Goal: Find specific page/section: Find specific page/section

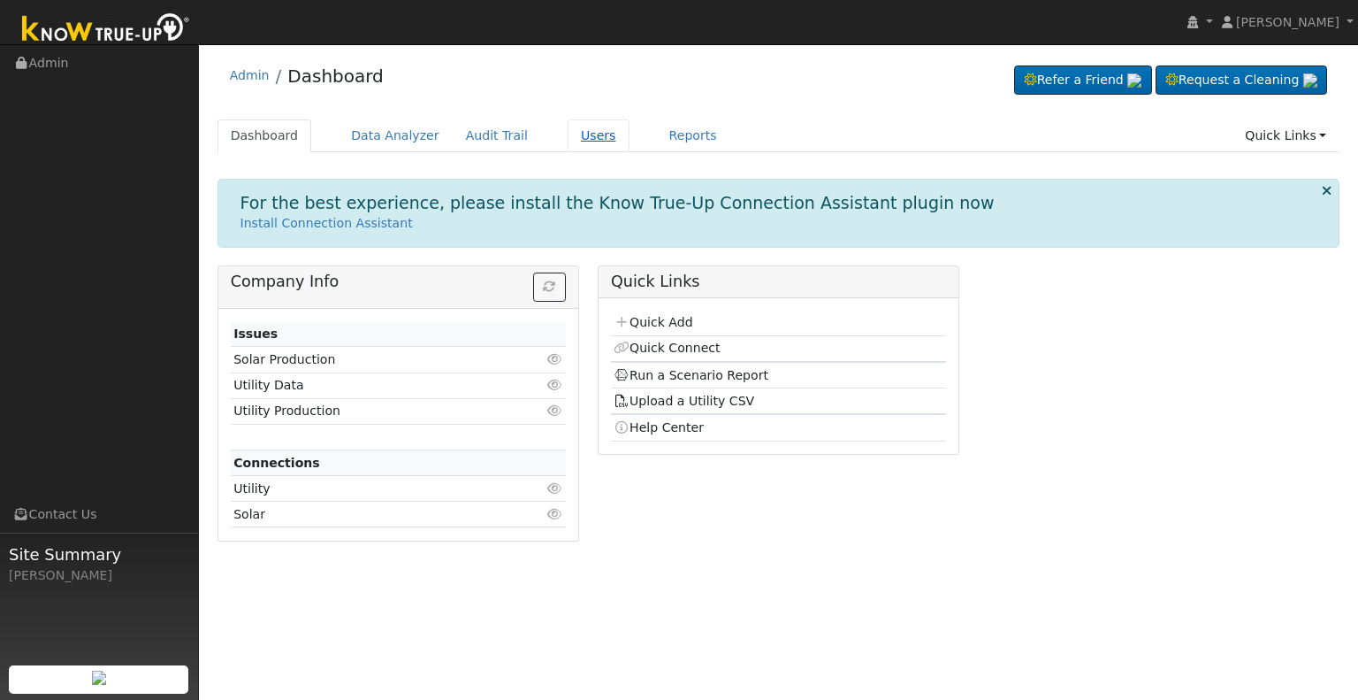
click at [573, 136] on link "Users" at bounding box center [599, 135] width 62 height 33
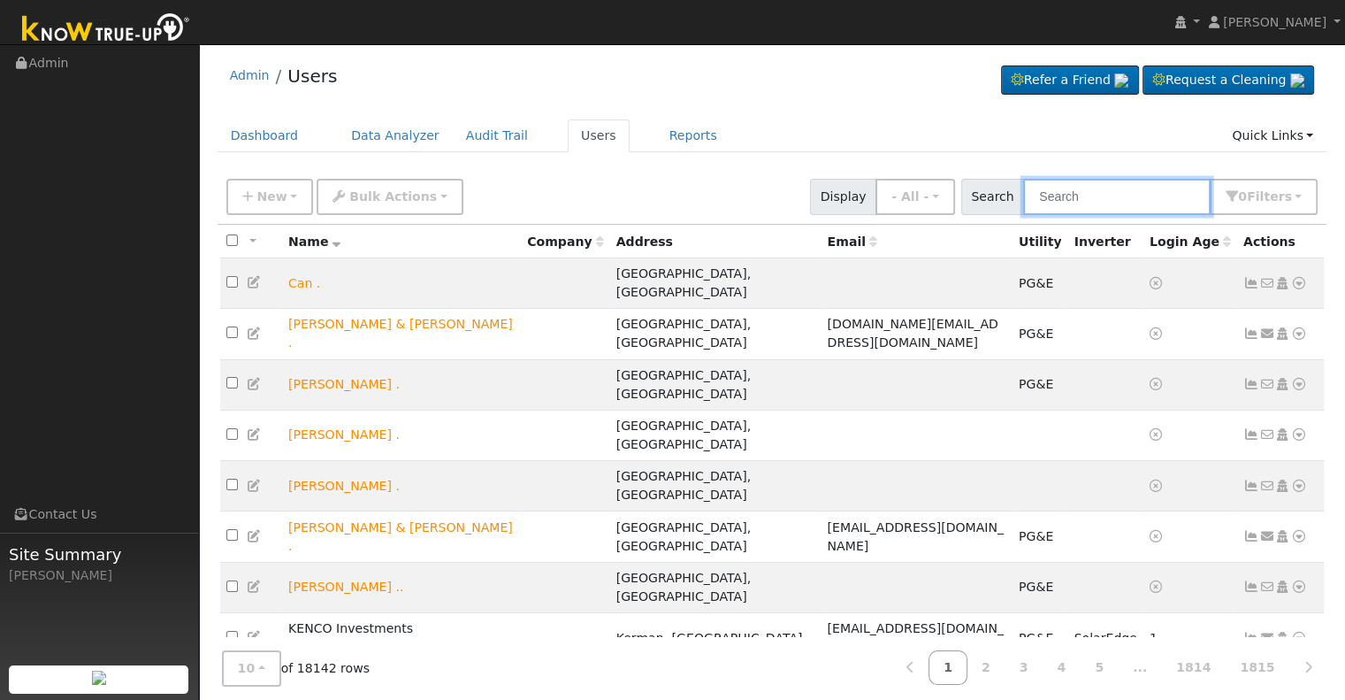
click at [1098, 193] on input "text" at bounding box center [1116, 197] width 187 height 36
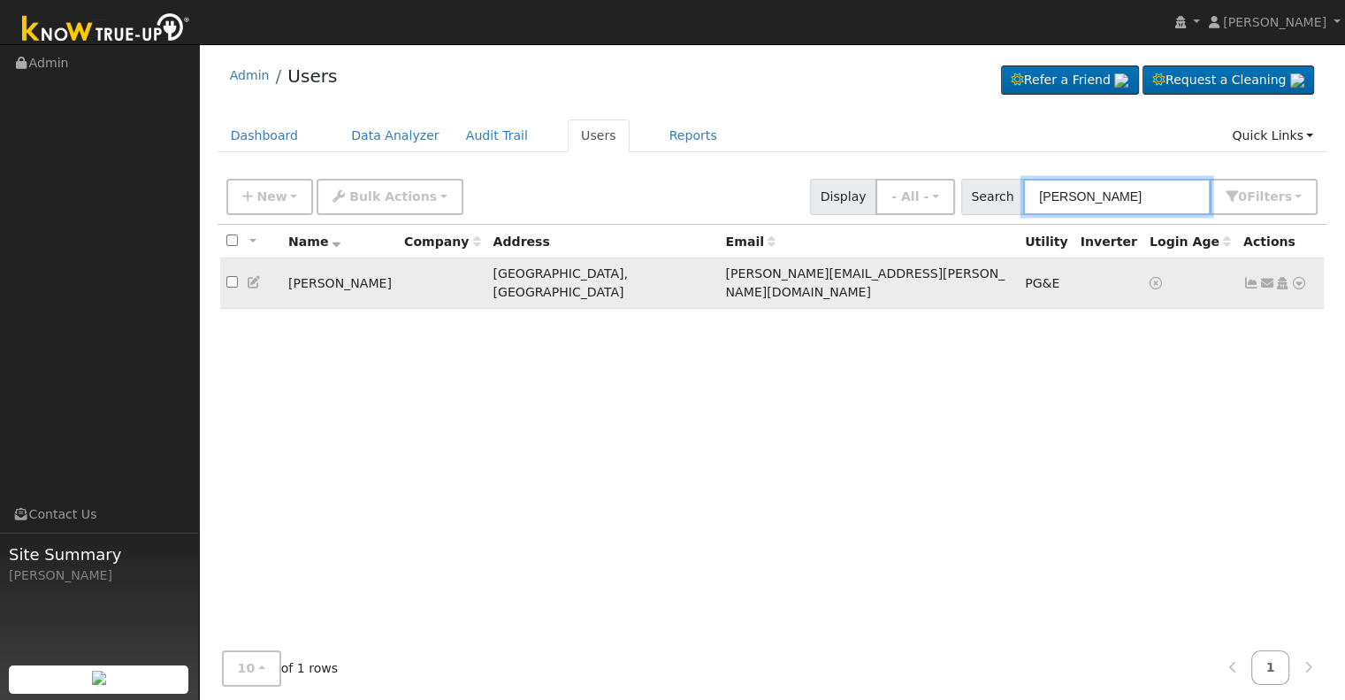
type input "robert armas"
click at [1298, 277] on icon at bounding box center [1299, 283] width 16 height 12
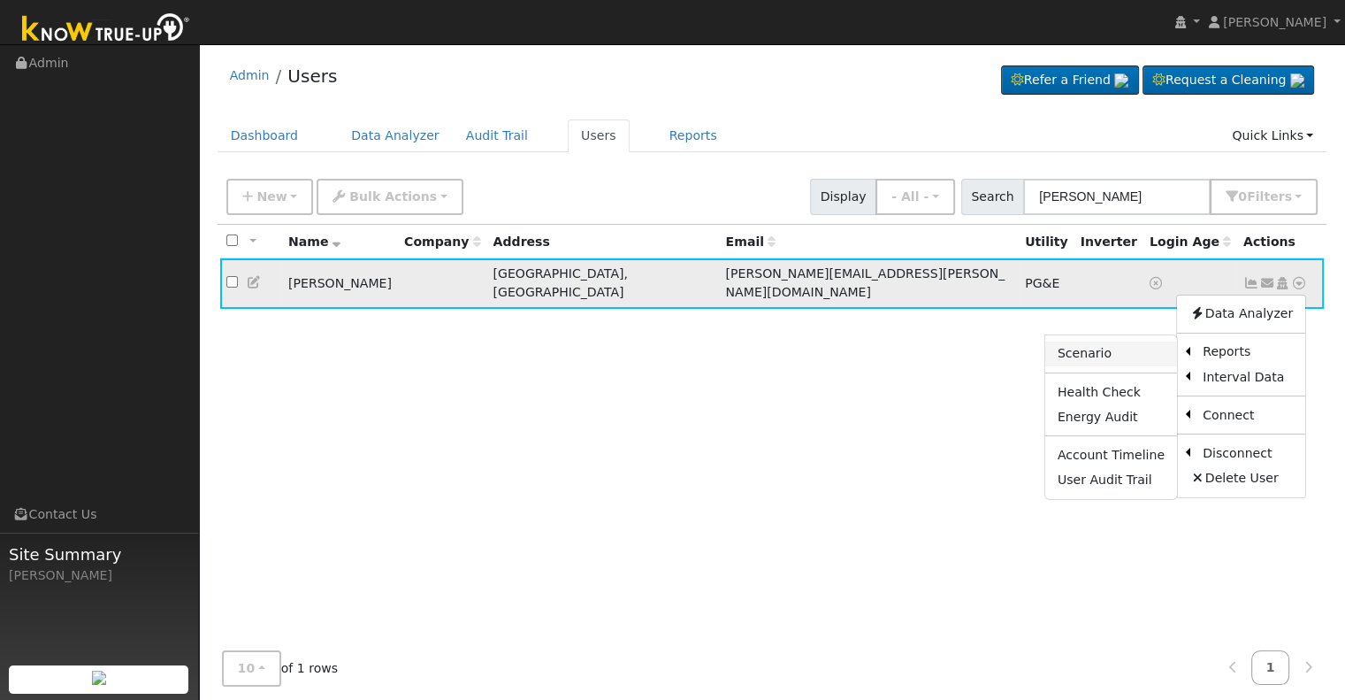
click at [1107, 341] on link "Scenario" at bounding box center [1111, 353] width 132 height 25
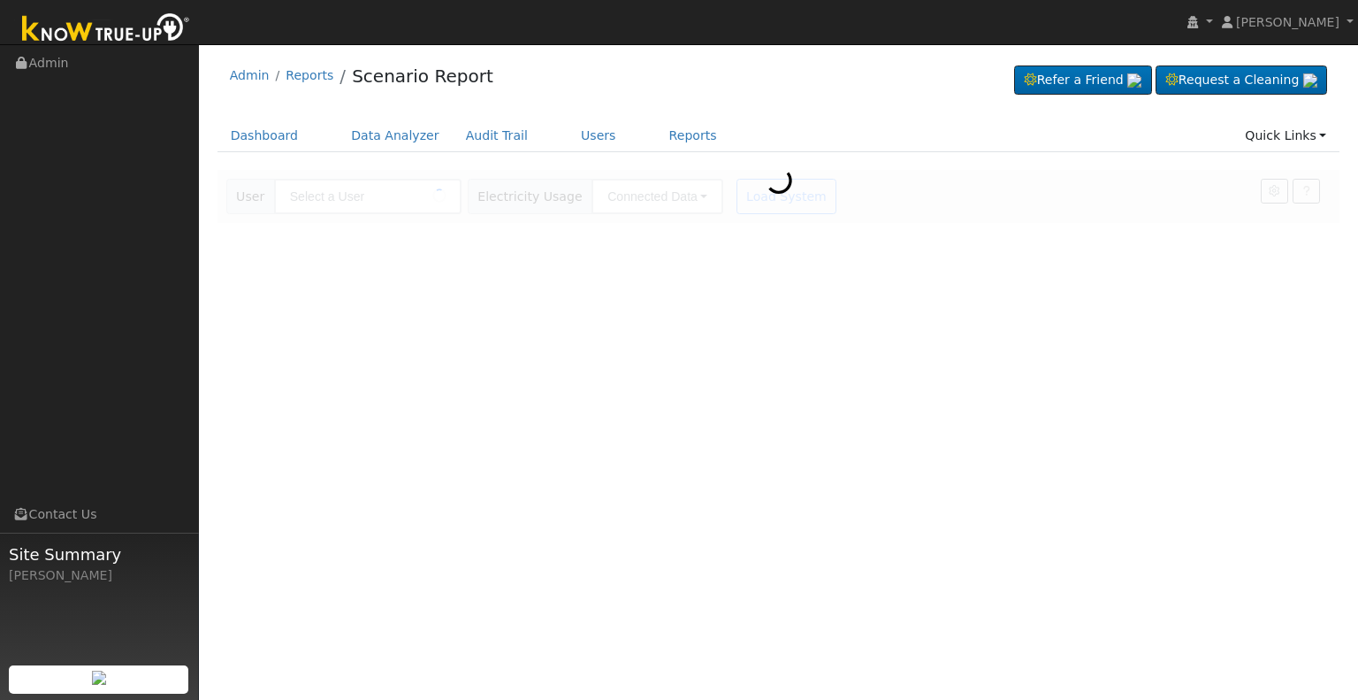
type input "[PERSON_NAME]"
